Goal: Task Accomplishment & Management: Manage account settings

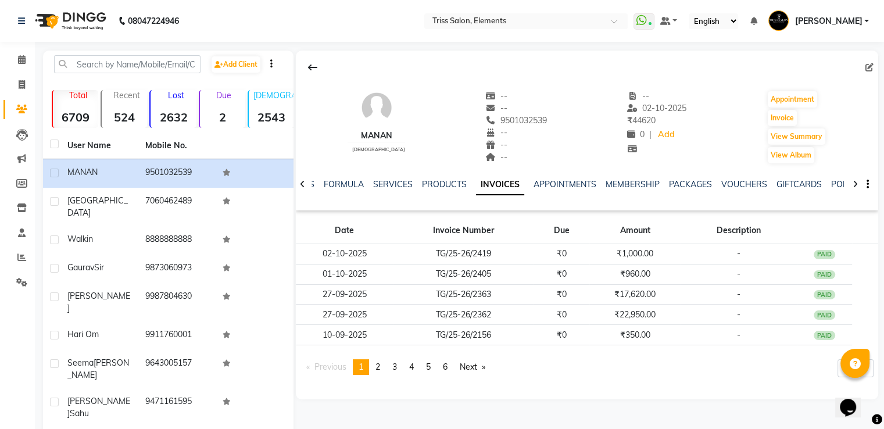
click at [91, 22] on img at bounding box center [70, 21] width 80 height 33
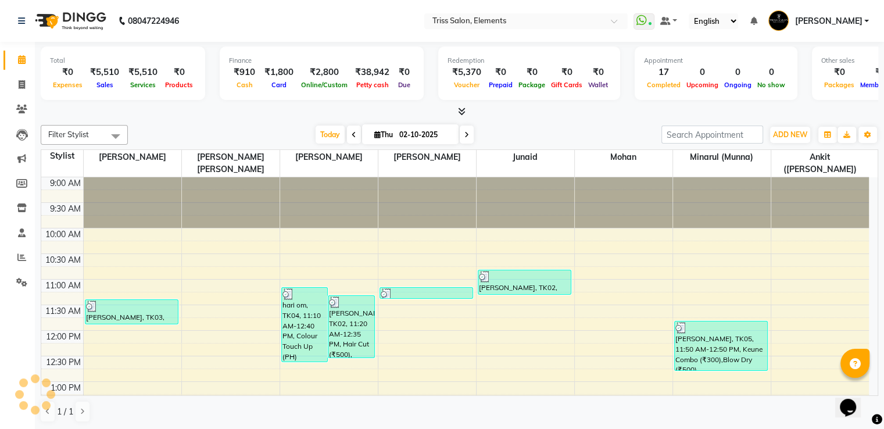
scroll to position [405, 0]
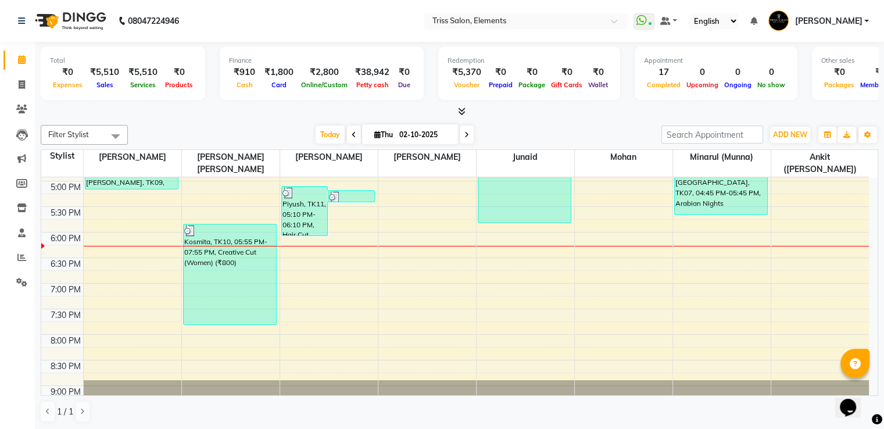
click at [93, 22] on img at bounding box center [70, 21] width 80 height 33
click at [9, 84] on link "Invoice" at bounding box center [17, 85] width 28 height 19
select select "service"
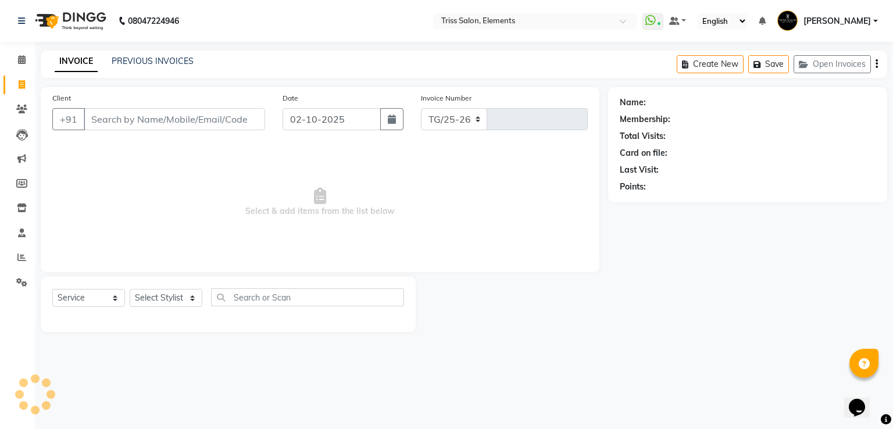
select select "4303"
type input "2424"
click at [93, 26] on img at bounding box center [70, 21] width 80 height 33
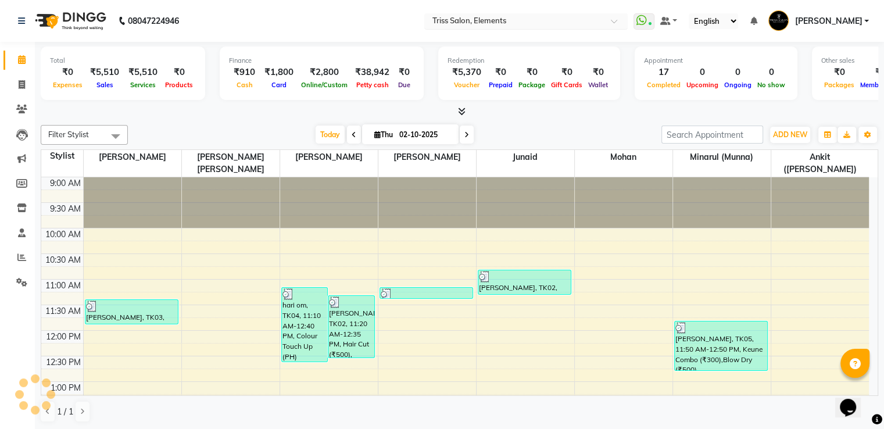
click at [472, 13] on div "Select Location × Triss Salon, Elements" at bounding box center [525, 21] width 203 height 16
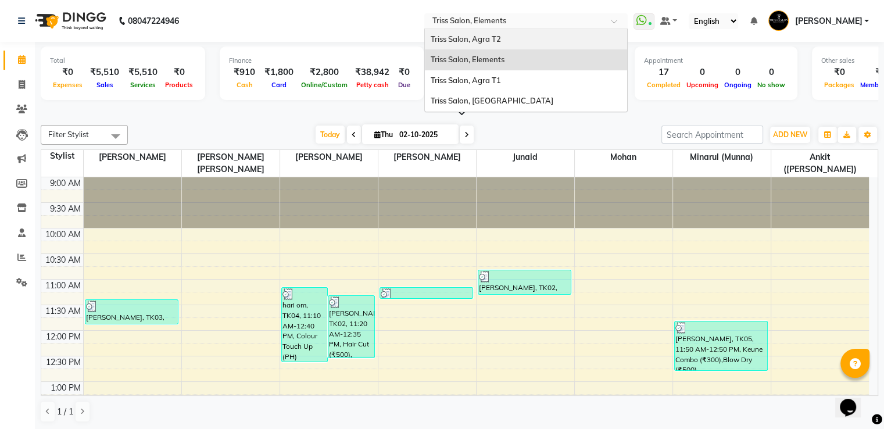
click at [488, 38] on span "Triss Salon, Agra T2" at bounding box center [466, 38] width 70 height 9
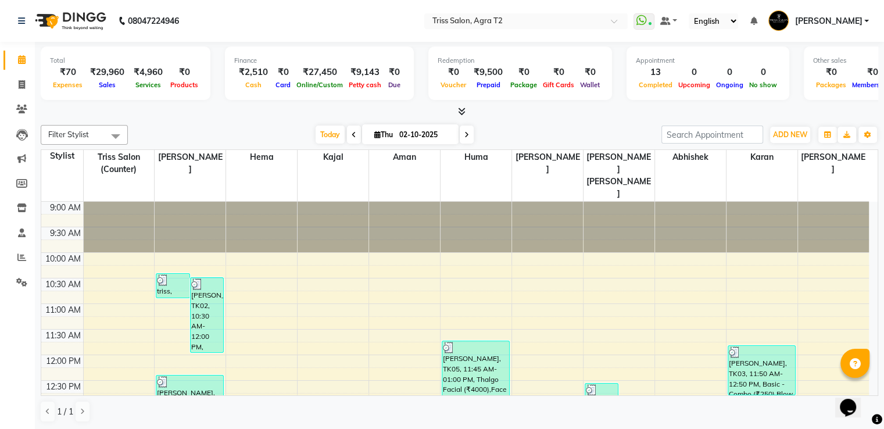
click at [458, 112] on icon at bounding box center [462, 111] width 8 height 9
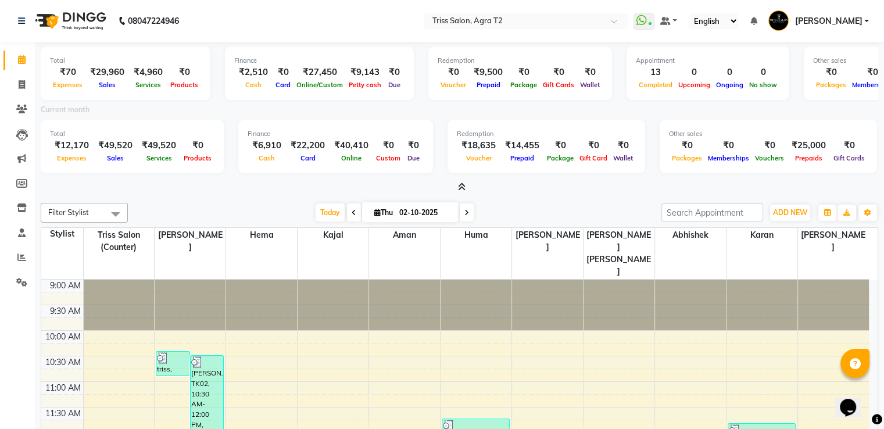
click at [526, 1] on nav "08047224946 Select Location × Triss Salon, Agra T2 WhatsApp Status ✕ Status: Co…" at bounding box center [442, 21] width 884 height 42
click at [524, 26] on input "text" at bounding box center [514, 22] width 169 height 12
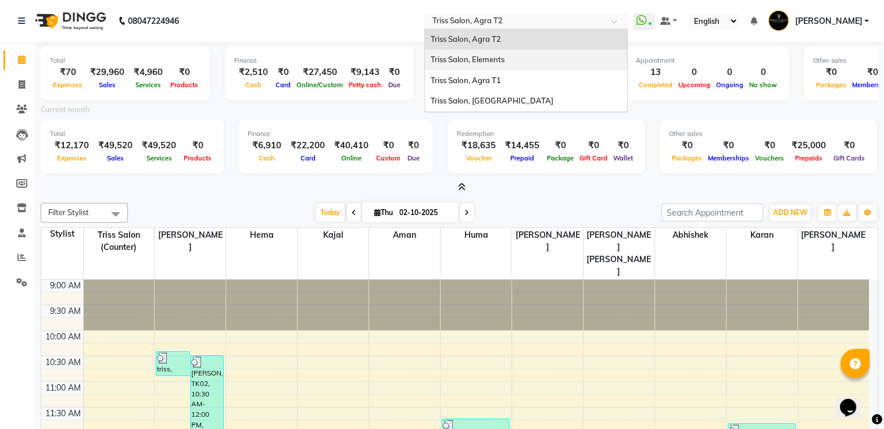
click at [505, 59] on span "Triss Salon, Elements" at bounding box center [468, 59] width 74 height 9
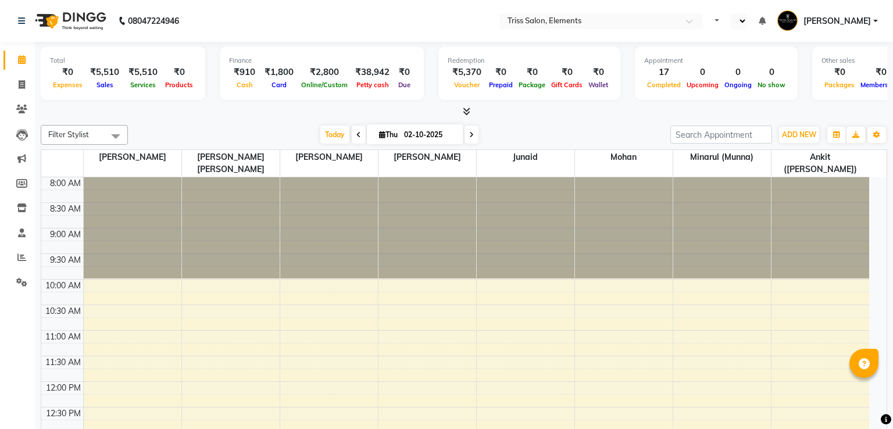
select select "en"
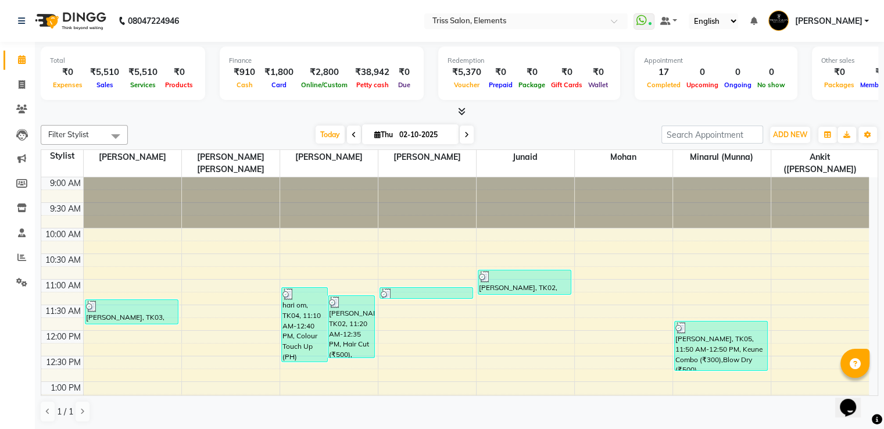
click at [463, 113] on icon at bounding box center [462, 111] width 8 height 9
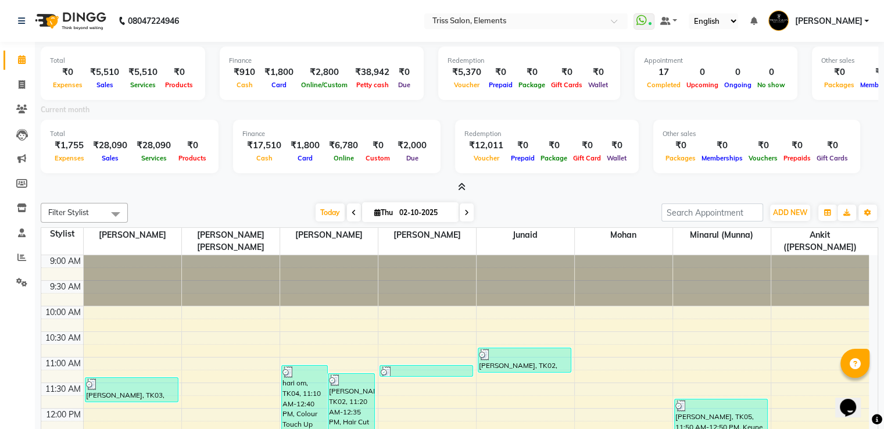
click at [521, 2] on nav "08047224946 Select Location × Triss Salon, Elements WhatsApp Status ✕ Status: C…" at bounding box center [442, 21] width 884 height 42
click at [519, 28] on nav "08047224946 Select Location × Triss Salon, Elements WhatsApp Status ✕ Status: C…" at bounding box center [442, 21] width 884 height 42
click at [513, 25] on input "text" at bounding box center [514, 22] width 169 height 12
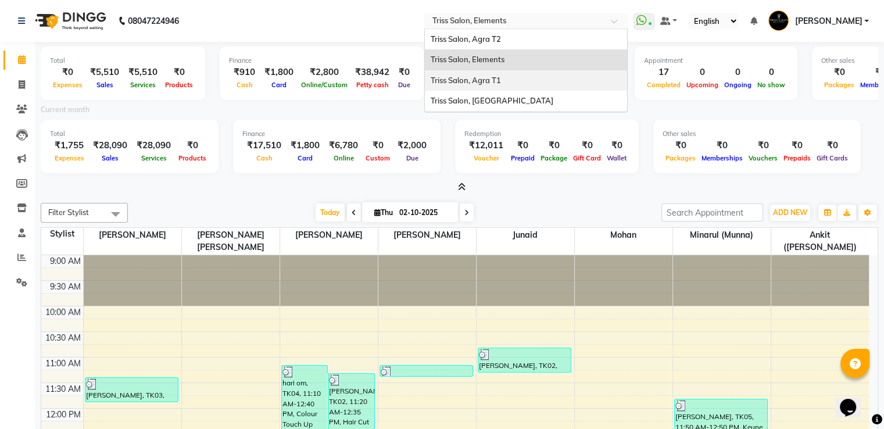
click at [501, 84] on span "Triss Salon, Agra T1" at bounding box center [466, 80] width 70 height 9
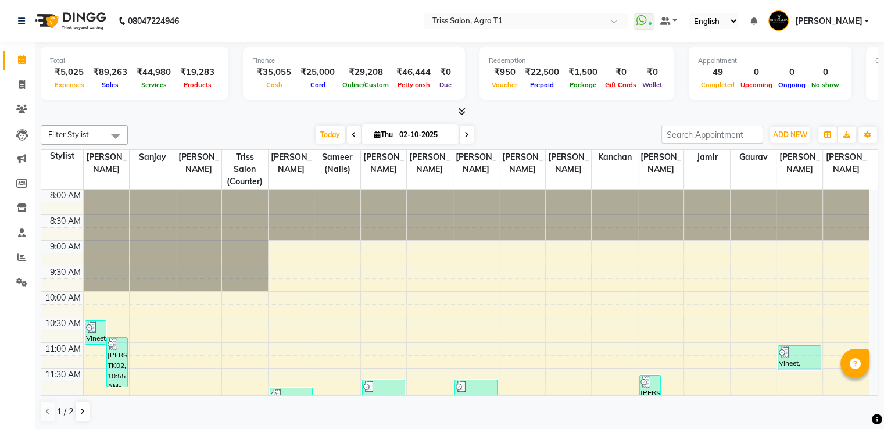
click at [464, 110] on icon at bounding box center [462, 111] width 8 height 9
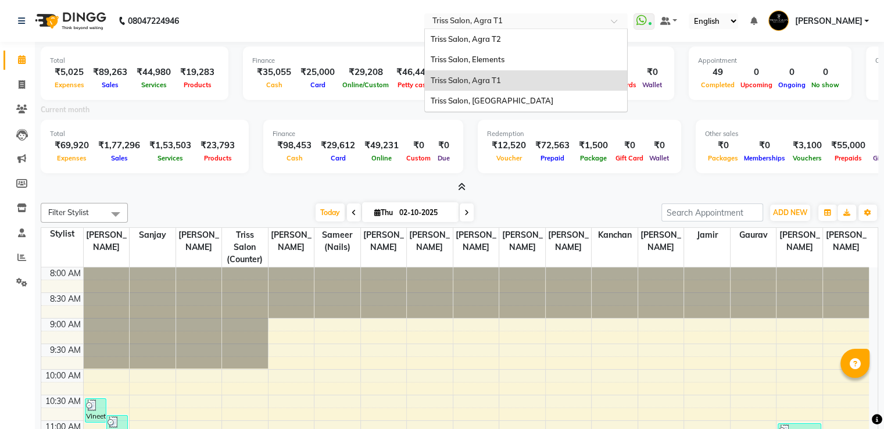
click at [523, 24] on input "text" at bounding box center [514, 22] width 169 height 12
click at [512, 103] on span "Triss Salon, Mathura" at bounding box center [492, 100] width 123 height 9
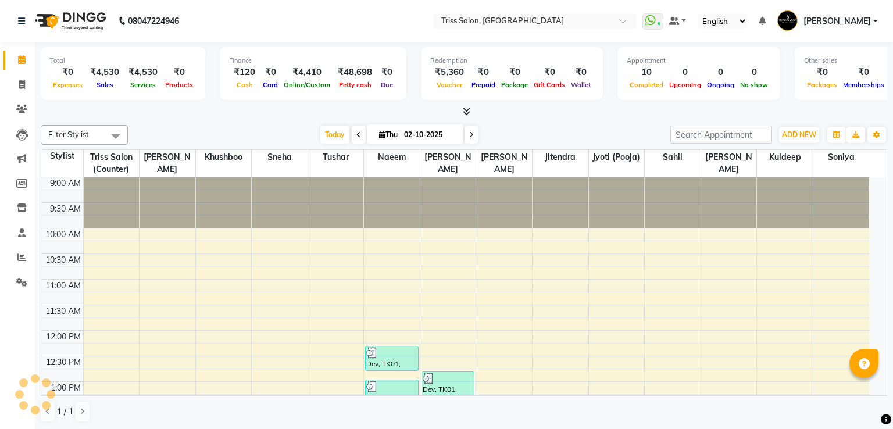
select select "en"
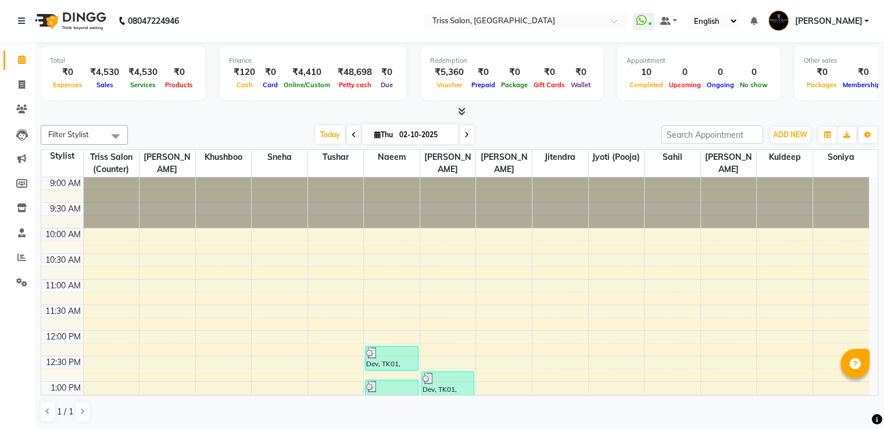
click at [458, 108] on icon at bounding box center [462, 111] width 8 height 9
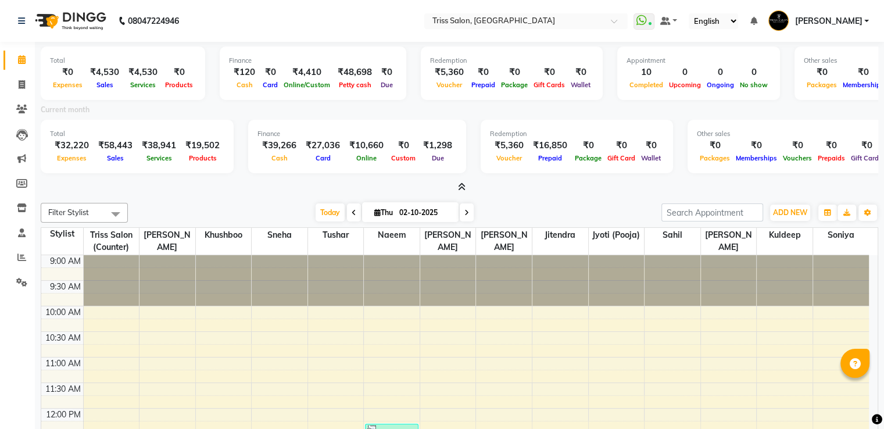
click at [467, 184] on div at bounding box center [460, 187] width 838 height 12
click at [459, 188] on icon at bounding box center [462, 187] width 8 height 9
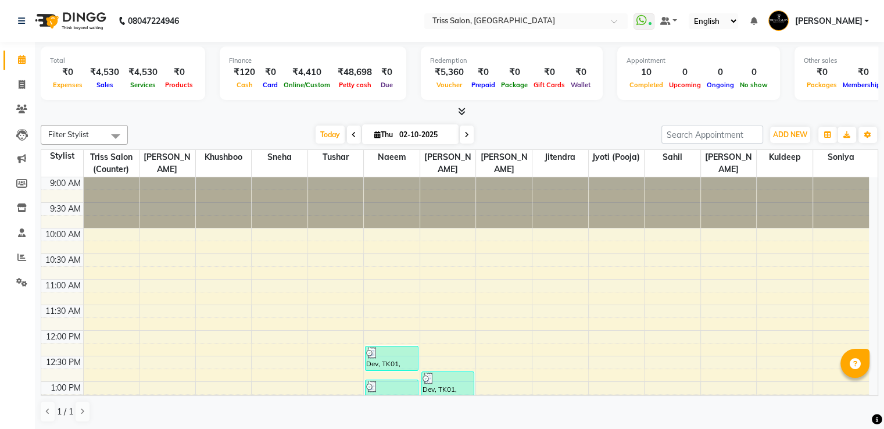
click at [459, 109] on icon at bounding box center [462, 111] width 8 height 9
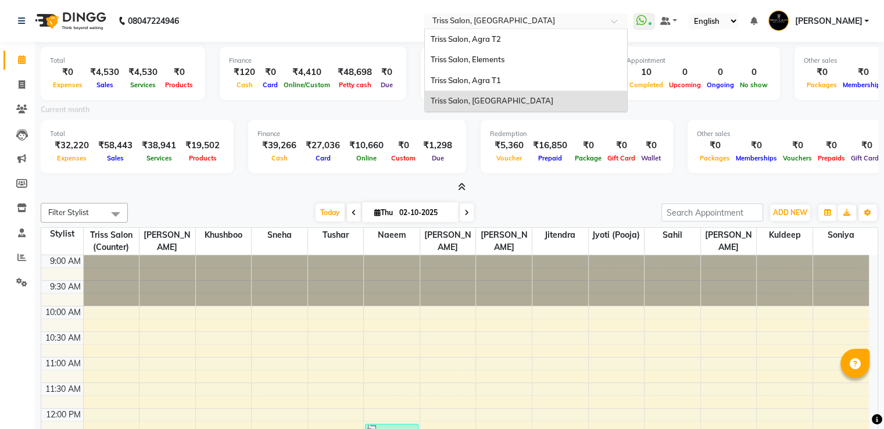
click at [510, 13] on div "Select Location × Triss Salon, Mathura" at bounding box center [525, 21] width 203 height 16
click at [516, 54] on div "Triss Salon, Elements" at bounding box center [526, 59] width 202 height 21
